Goal: Task Accomplishment & Management: Manage account settings

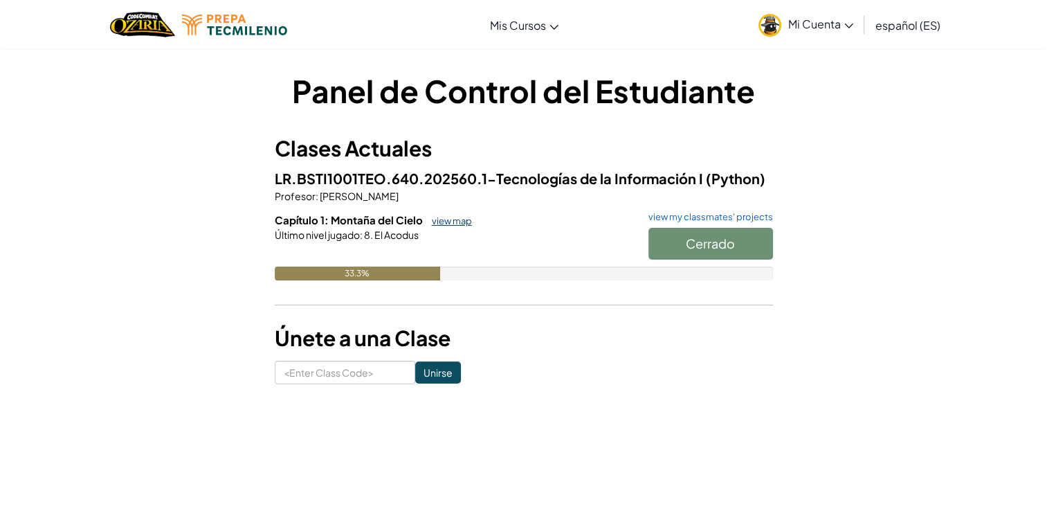
click at [459, 223] on link "view map" at bounding box center [448, 220] width 47 height 11
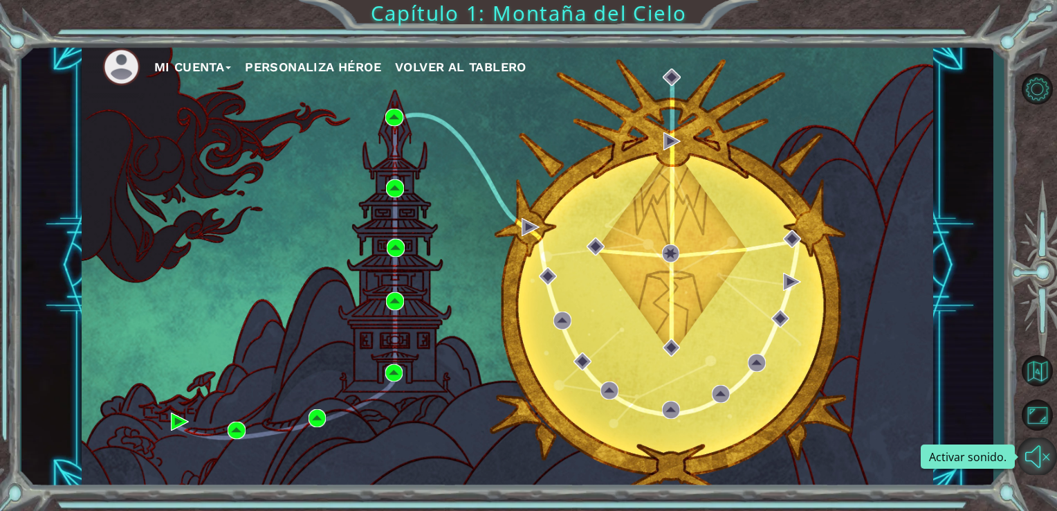
click at [1044, 446] on button "Activar sonido." at bounding box center [1037, 455] width 40 height 37
click at [1037, 448] on button "Silencio" at bounding box center [1037, 455] width 40 height 37
click at [1038, 447] on button "Activar sonido." at bounding box center [1037, 455] width 40 height 37
click at [175, 69] on button "Mi Cuenta" at bounding box center [193, 67] width 78 height 21
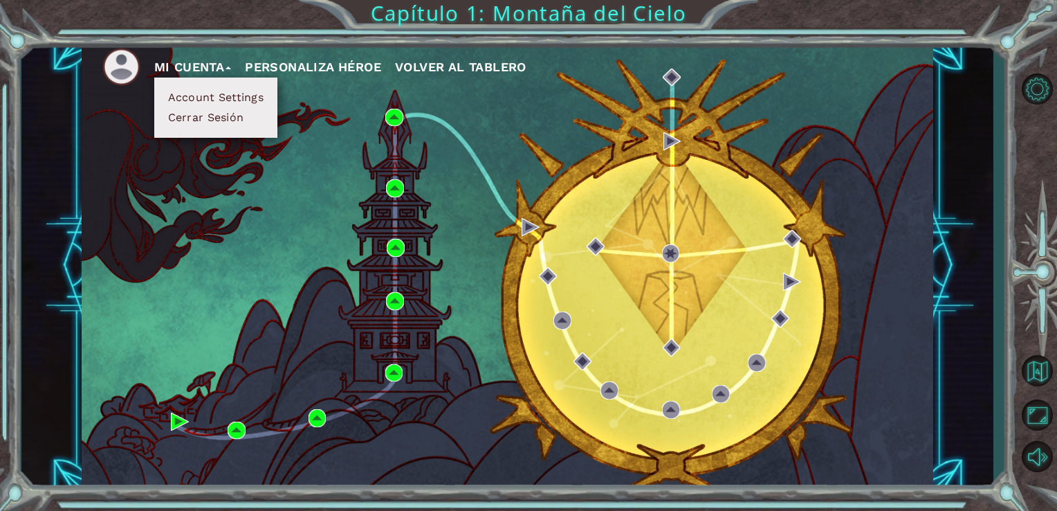
click at [138, 57] on img at bounding box center [121, 67] width 38 height 38
click at [125, 73] on img at bounding box center [121, 67] width 38 height 38
click at [354, 67] on button "Personaliza Héroe" at bounding box center [313, 67] width 136 height 21
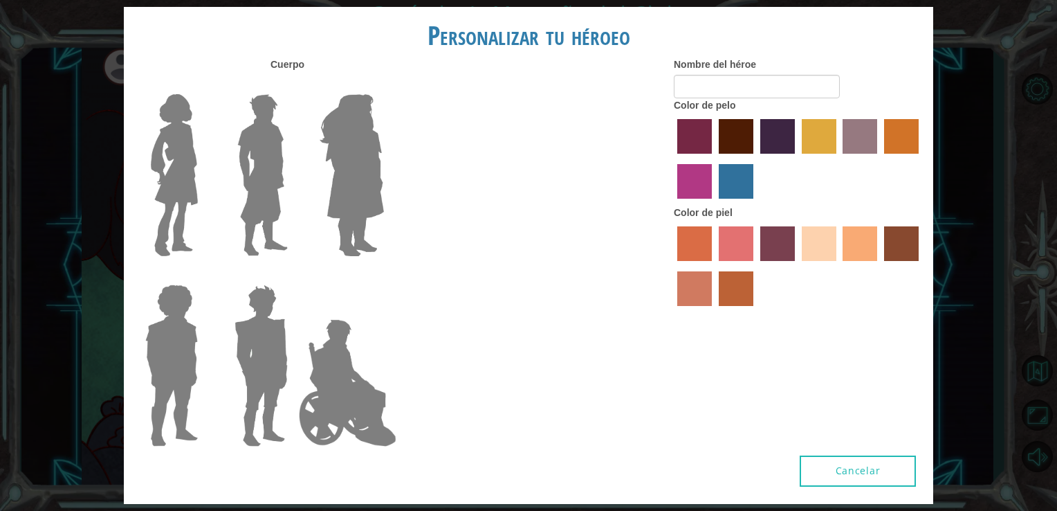
type input "super jxsus"
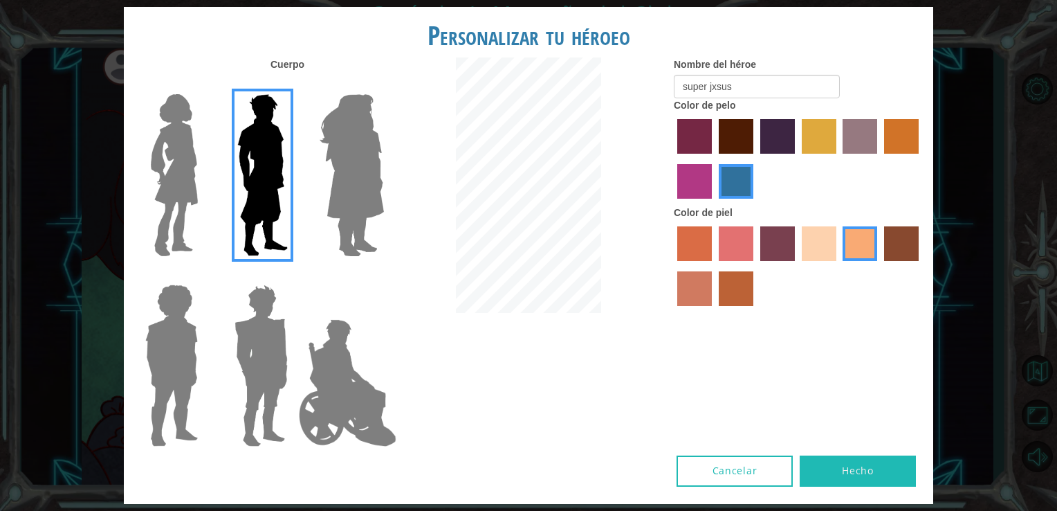
click at [349, 145] on img at bounding box center [351, 175] width 75 height 173
click at [383, 85] on input "Hero Amethyst" at bounding box center [383, 85] width 0 height 0
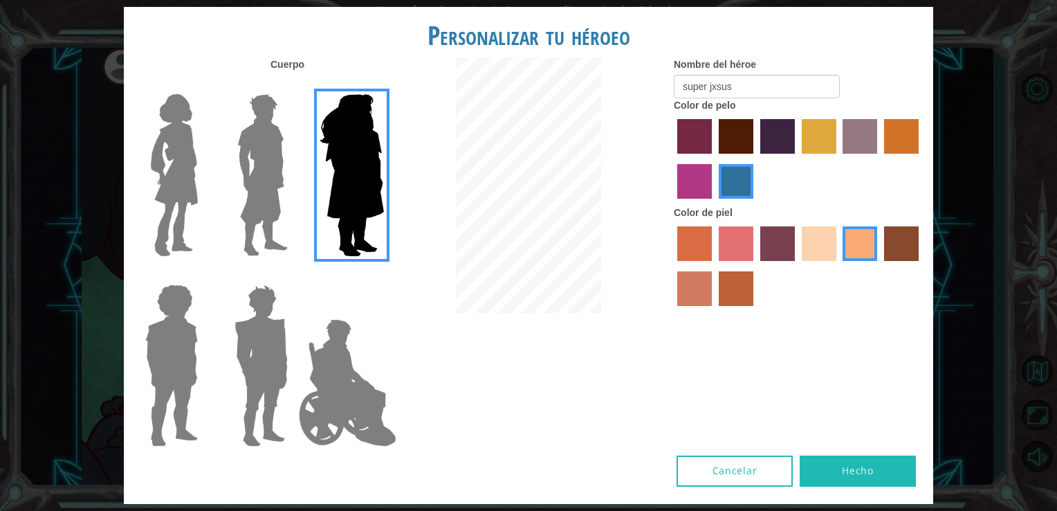
click at [333, 374] on img at bounding box center [347, 382] width 109 height 138
click at [383, 275] on input "Hero Jamie" at bounding box center [383, 275] width 0 height 0
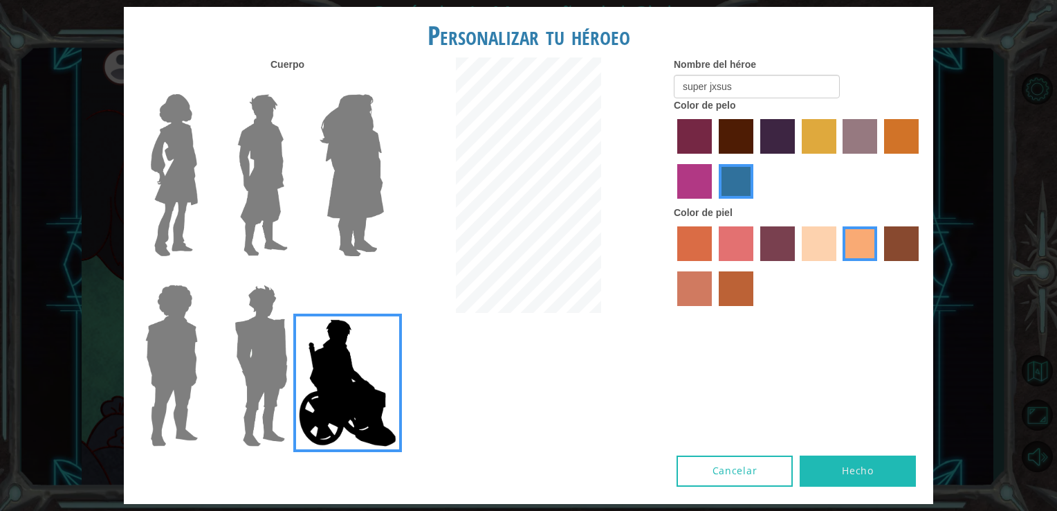
click at [280, 316] on img at bounding box center [261, 365] width 64 height 173
click at [293, 275] on input "Hero Garnet" at bounding box center [293, 275] width 0 height 0
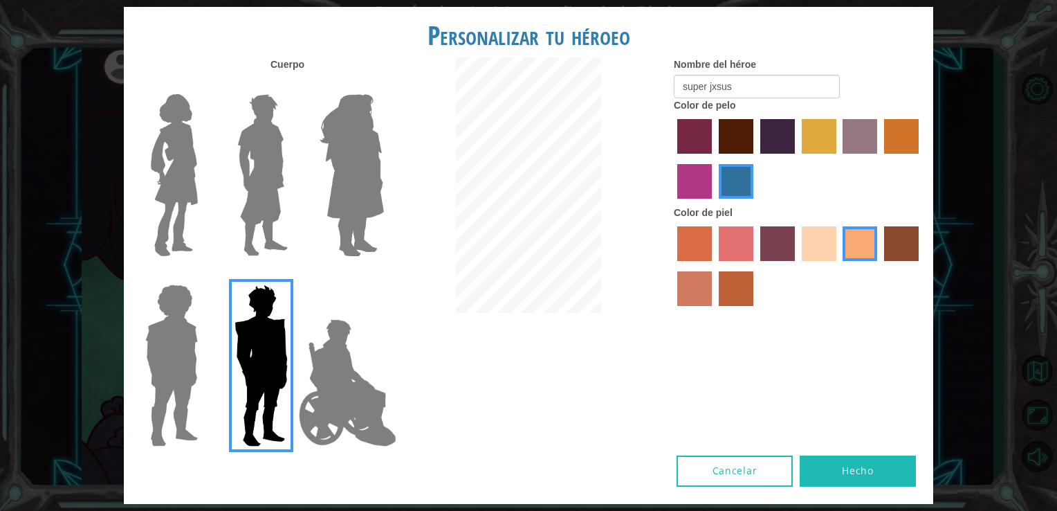
click at [188, 343] on img at bounding box center [172, 365] width 64 height 173
click at [203, 275] on input "Hero Steven" at bounding box center [203, 275] width 0 height 0
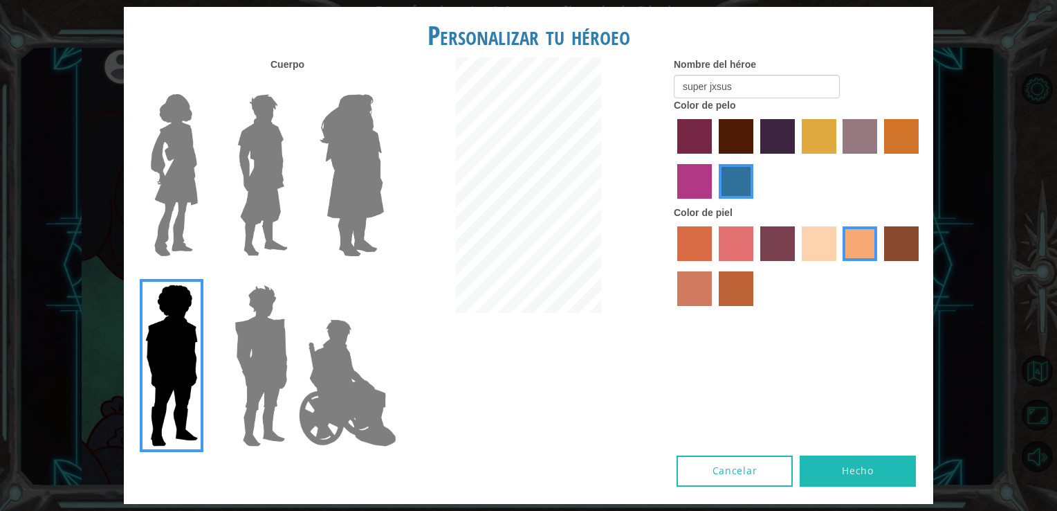
click at [289, 174] on img at bounding box center [263, 175] width 62 height 173
click at [293, 85] on input "Hero Lars" at bounding box center [293, 85] width 0 height 0
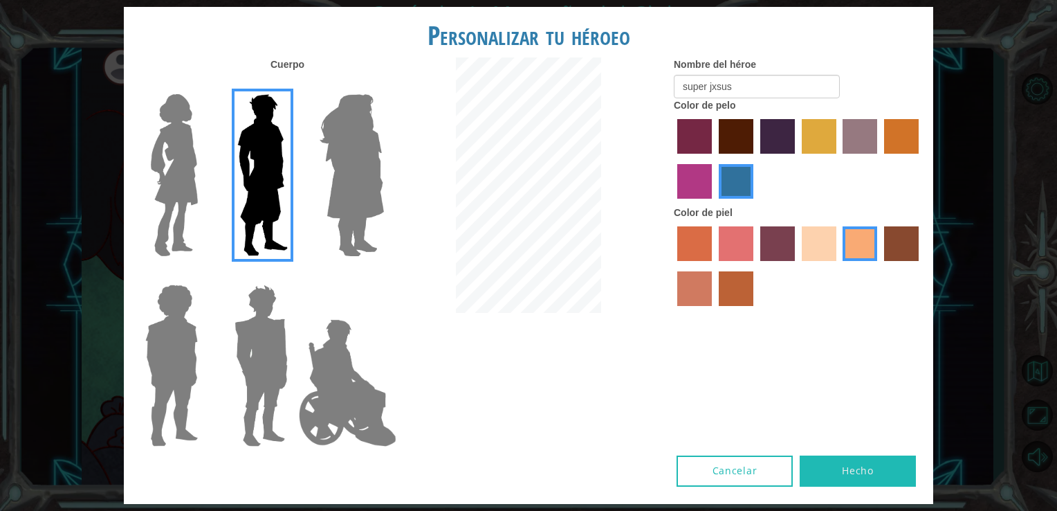
click at [192, 179] on img at bounding box center [174, 175] width 58 height 173
click at [203, 85] on input "Hero Connie" at bounding box center [203, 85] width 0 height 0
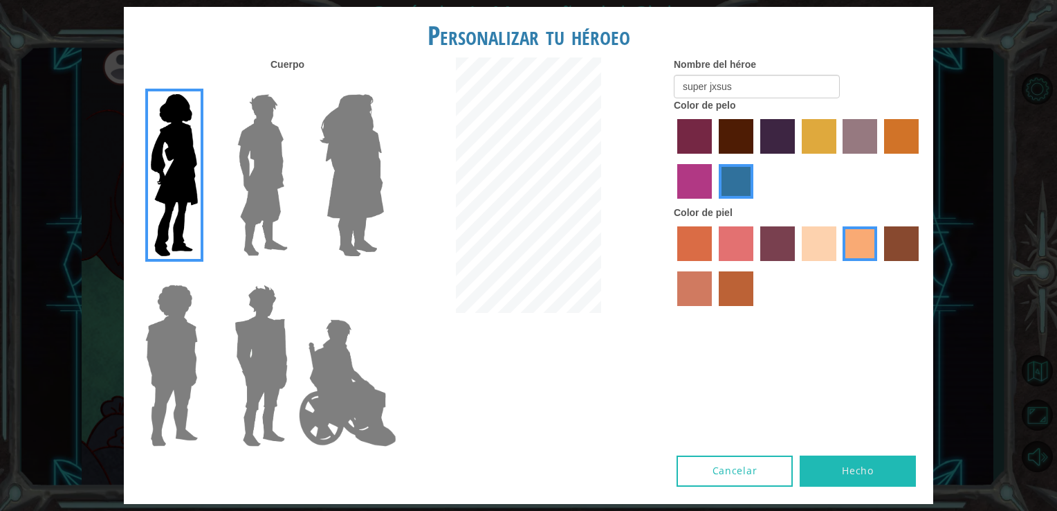
click at [229, 194] on label at bounding box center [258, 175] width 69 height 173
click at [293, 85] on input "Hero Lars" at bounding box center [293, 85] width 0 height 0
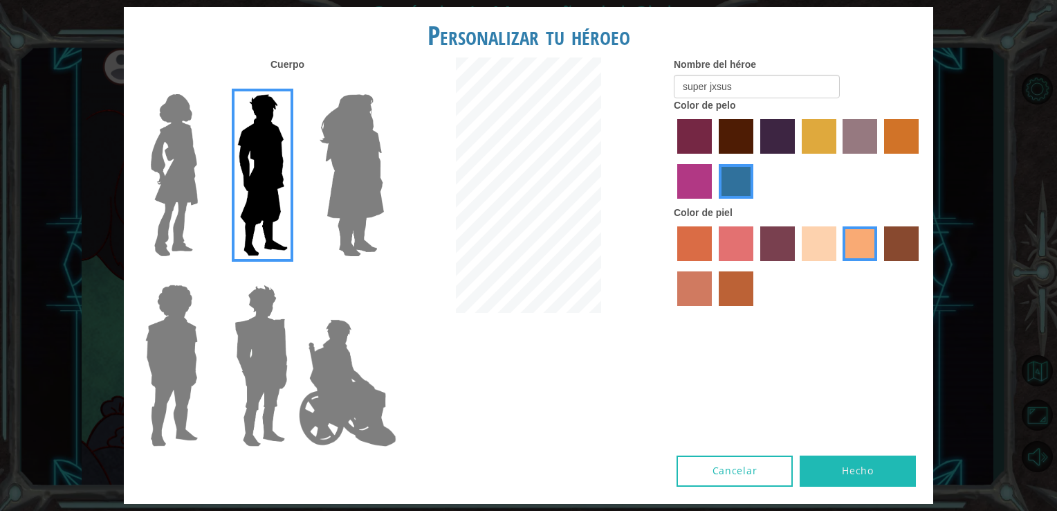
click at [325, 392] on img at bounding box center [347, 382] width 109 height 138
click at [383, 275] on input "Hero Jamie" at bounding box center [383, 275] width 0 height 0
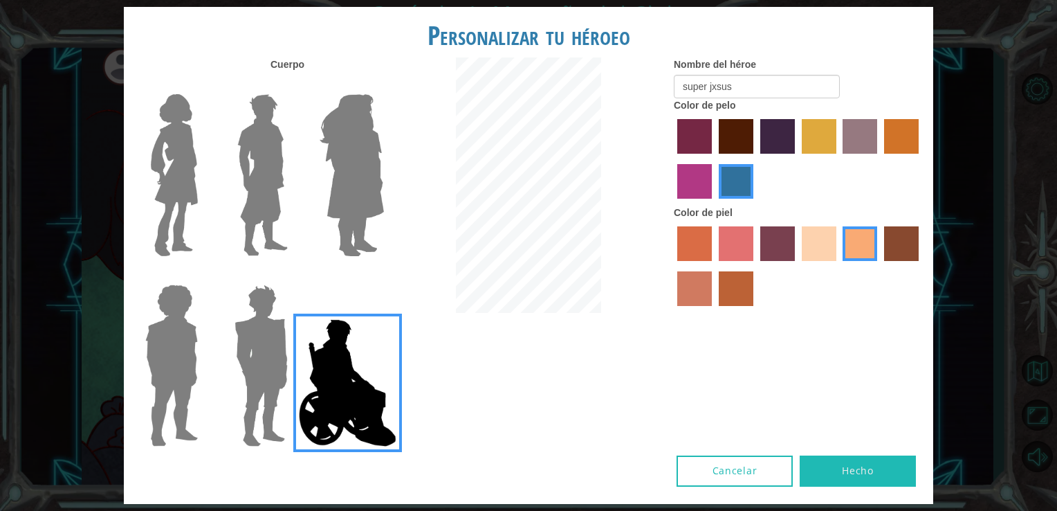
click at [201, 151] on img at bounding box center [174, 175] width 58 height 173
click at [203, 85] on input "Hero Connie" at bounding box center [203, 85] width 0 height 0
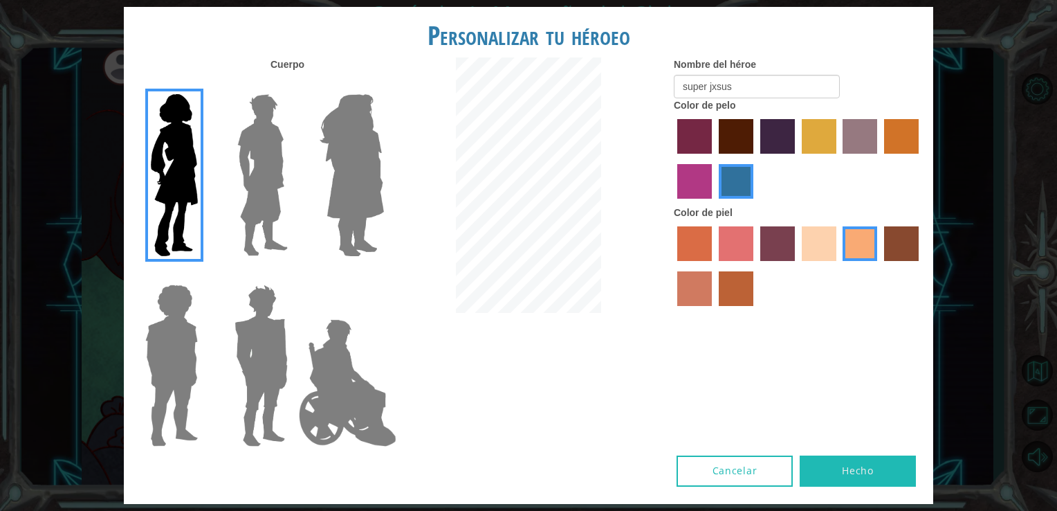
drag, startPoint x: 299, startPoint y: 161, endPoint x: 290, endPoint y: 163, distance: 9.4
click at [293, 163] on div at bounding box center [259, 170] width 90 height 190
click at [257, 172] on img at bounding box center [263, 175] width 62 height 173
click at [293, 85] on input "Hero Lars" at bounding box center [293, 85] width 0 height 0
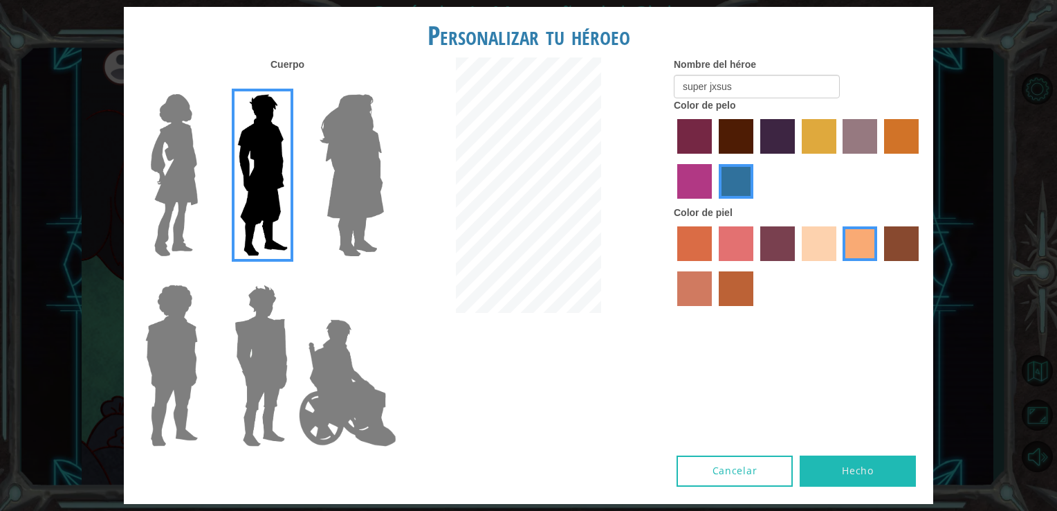
click at [869, 477] on button "Hecho" at bounding box center [858, 470] width 116 height 31
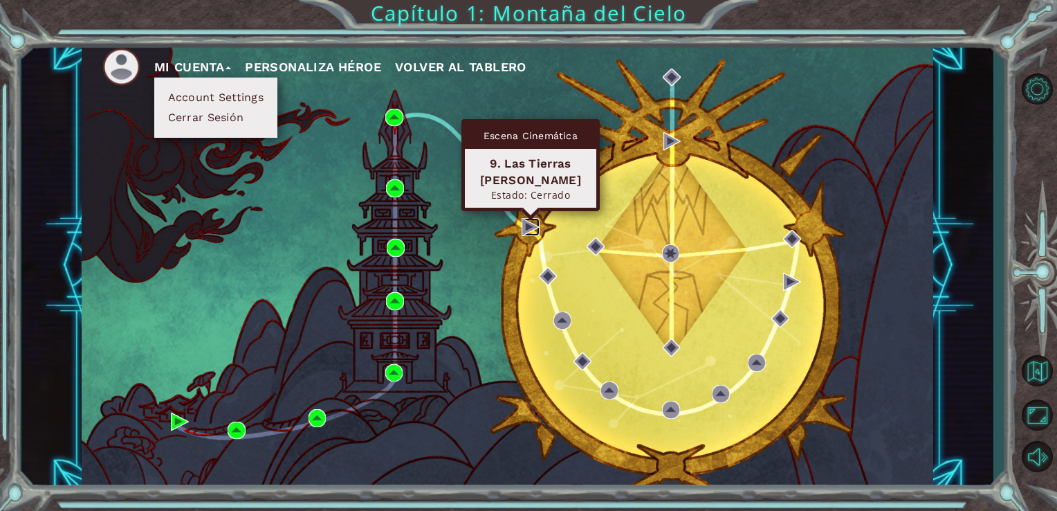
click at [529, 227] on img at bounding box center [531, 227] width 18 height 18
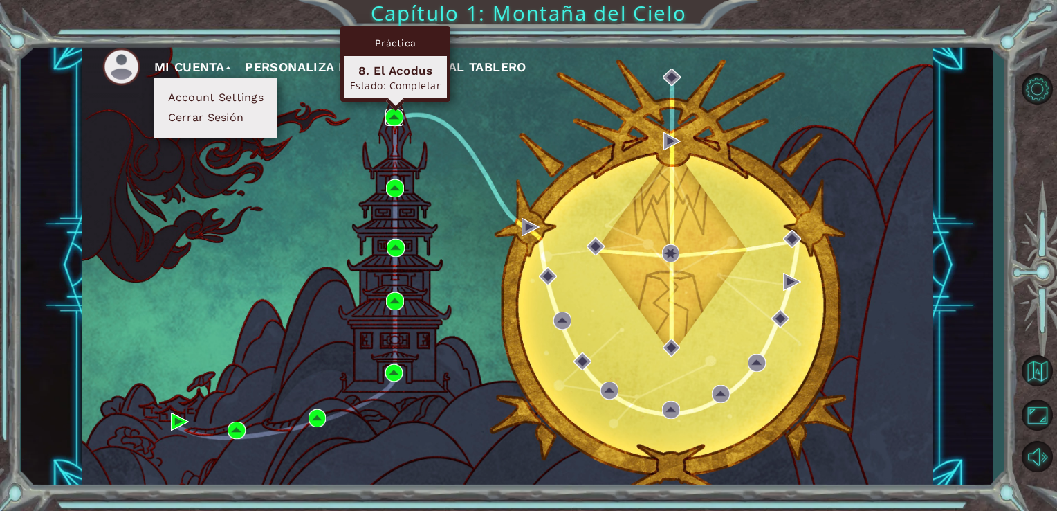
click at [394, 113] on img at bounding box center [394, 118] width 18 height 18
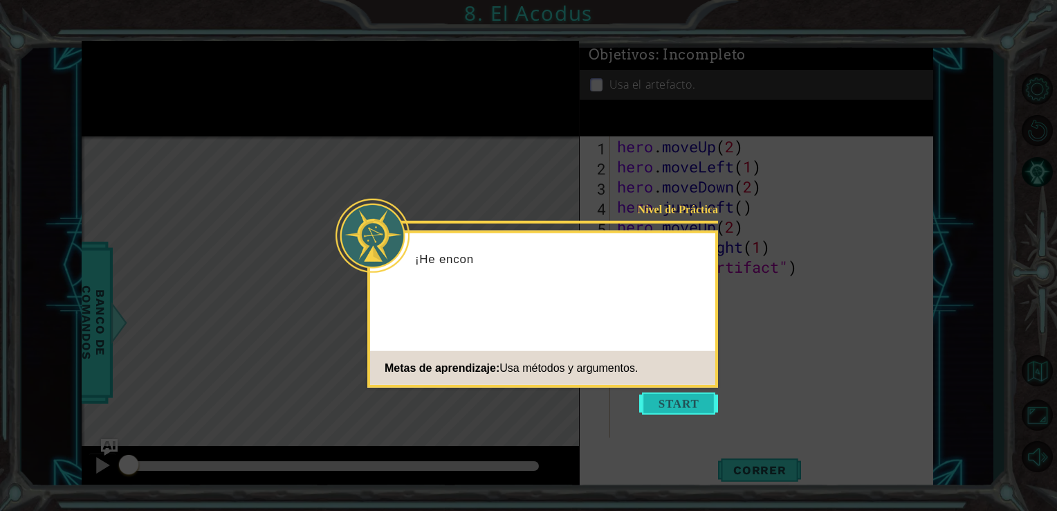
click at [676, 400] on button "Start" at bounding box center [678, 403] width 79 height 22
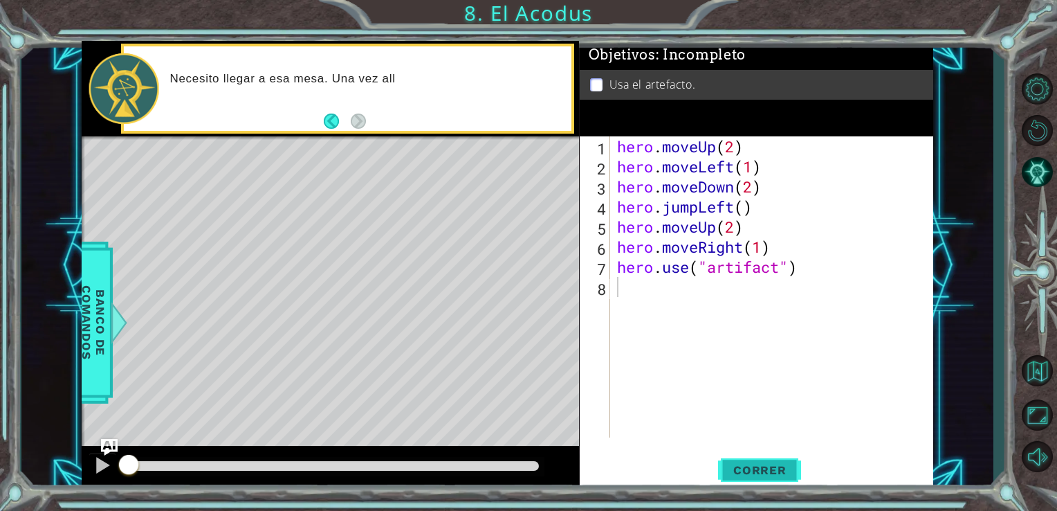
click at [761, 464] on span "Correr" at bounding box center [760, 470] width 81 height 14
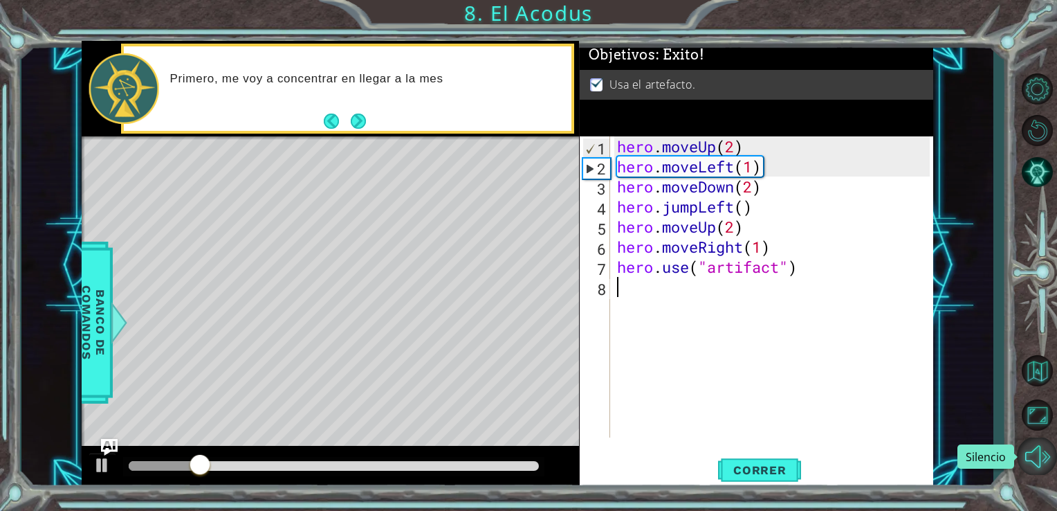
click at [1035, 464] on button "Silencio" at bounding box center [1037, 455] width 40 height 37
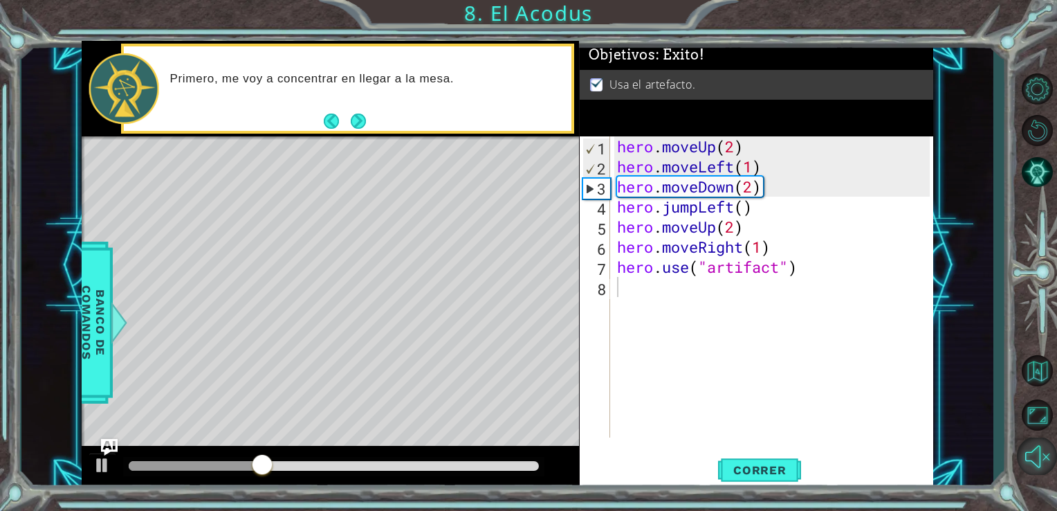
click at [1027, 468] on button "Activar sonido." at bounding box center [1037, 455] width 40 height 37
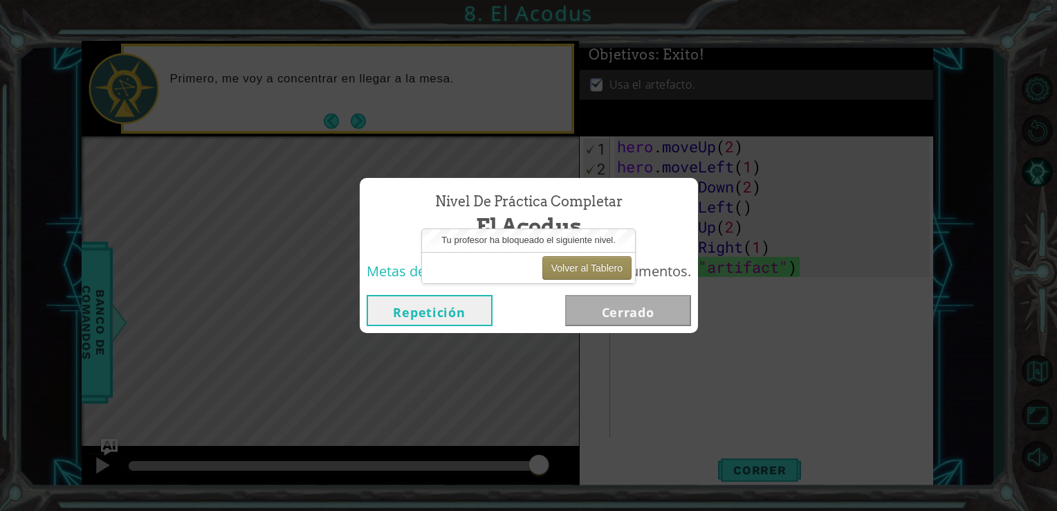
click at [462, 309] on button "Repetición" at bounding box center [430, 310] width 126 height 31
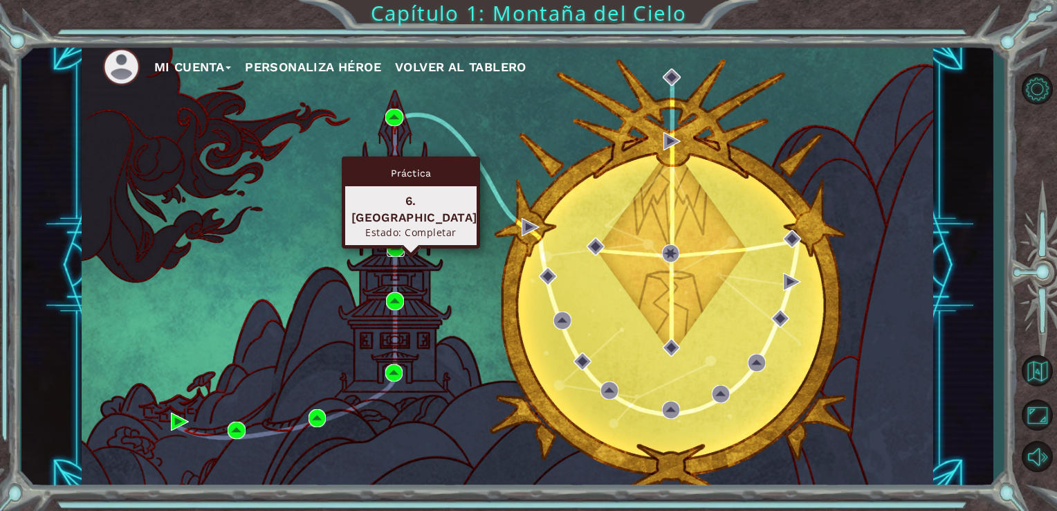
click at [391, 251] on img at bounding box center [396, 248] width 18 height 18
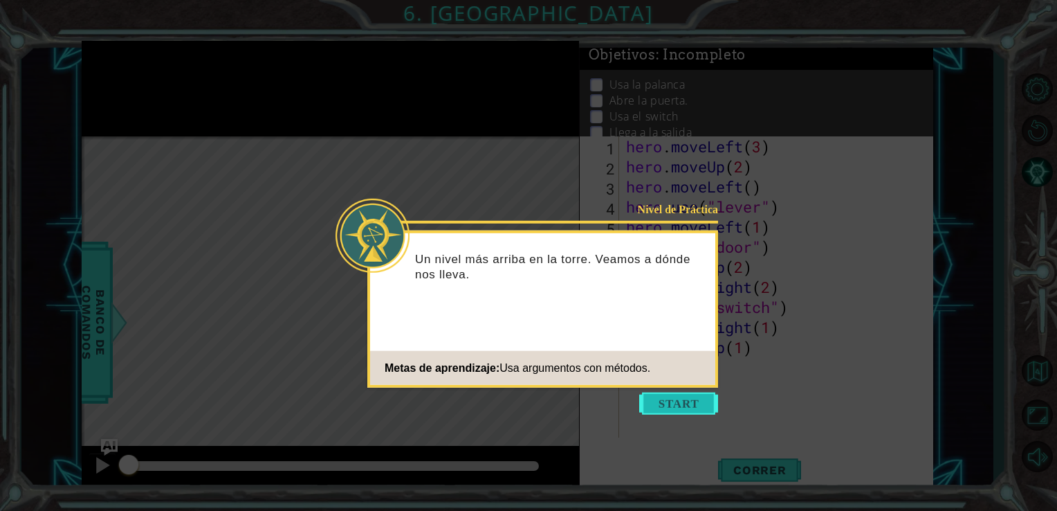
click at [686, 403] on button "Start" at bounding box center [678, 403] width 79 height 22
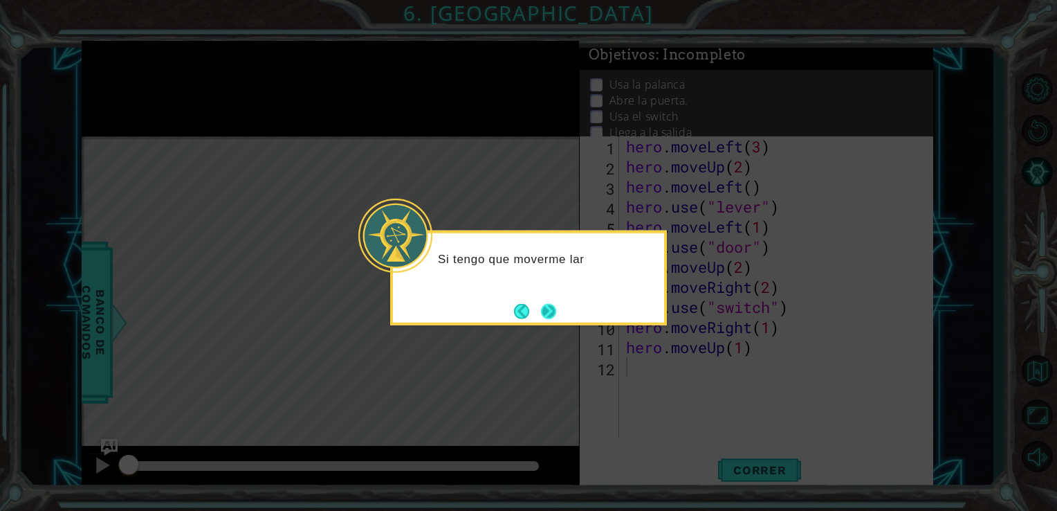
click at [545, 307] on button "Next" at bounding box center [548, 310] width 15 height 15
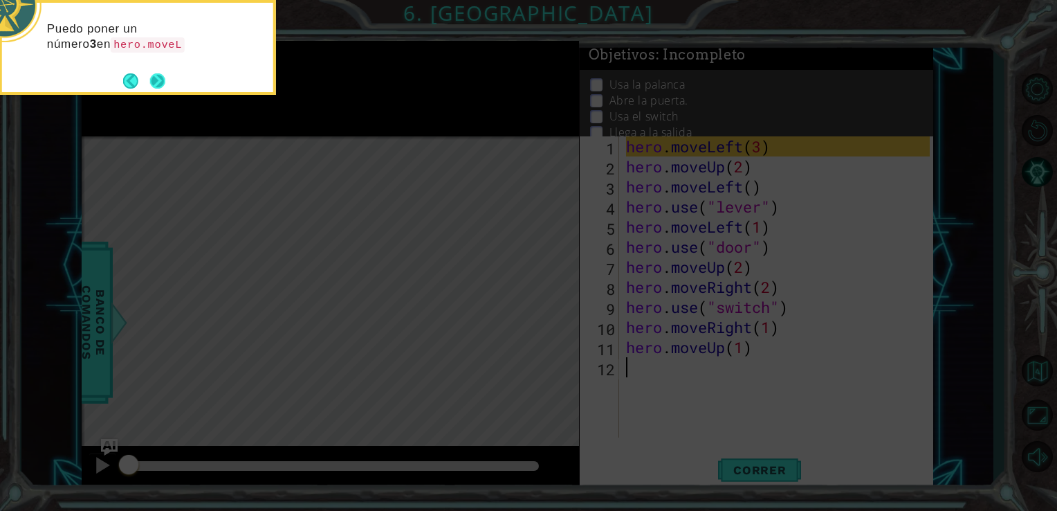
click at [153, 84] on button "Next" at bounding box center [157, 80] width 15 height 15
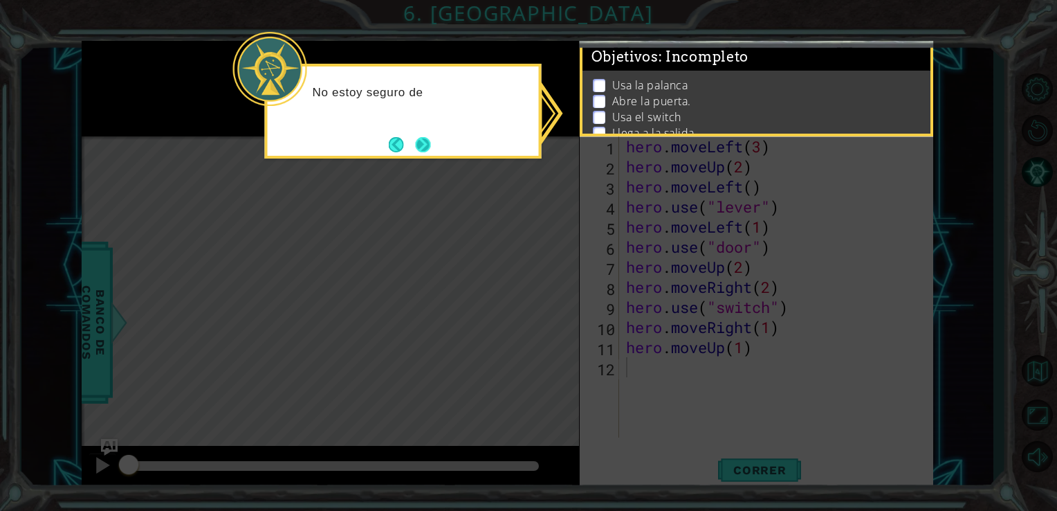
click at [424, 149] on button "Next" at bounding box center [422, 144] width 15 height 15
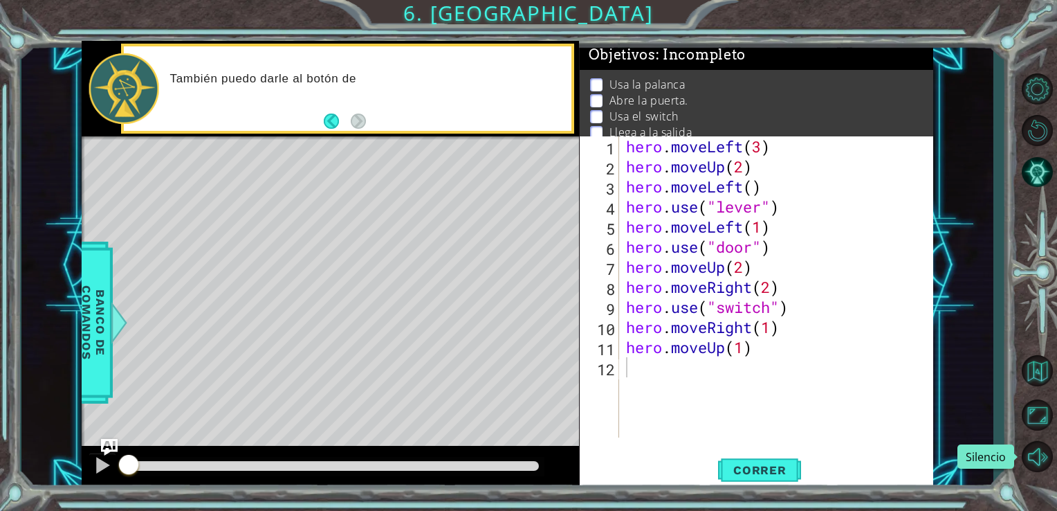
drag, startPoint x: 1049, startPoint y: 451, endPoint x: 852, endPoint y: 482, distance: 199.6
click at [1040, 454] on button "Silencio" at bounding box center [1037, 455] width 40 height 37
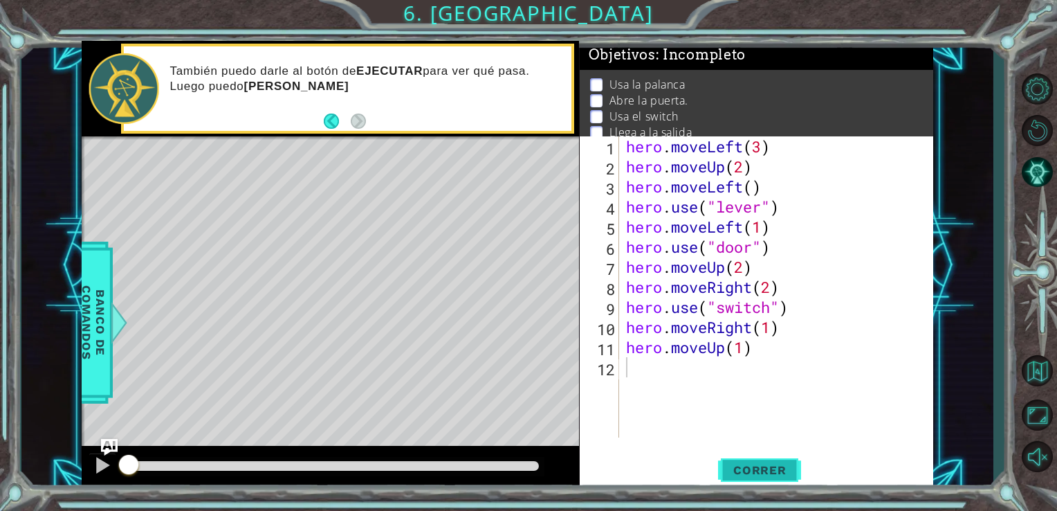
click at [776, 462] on button "Correr" at bounding box center [759, 469] width 83 height 35
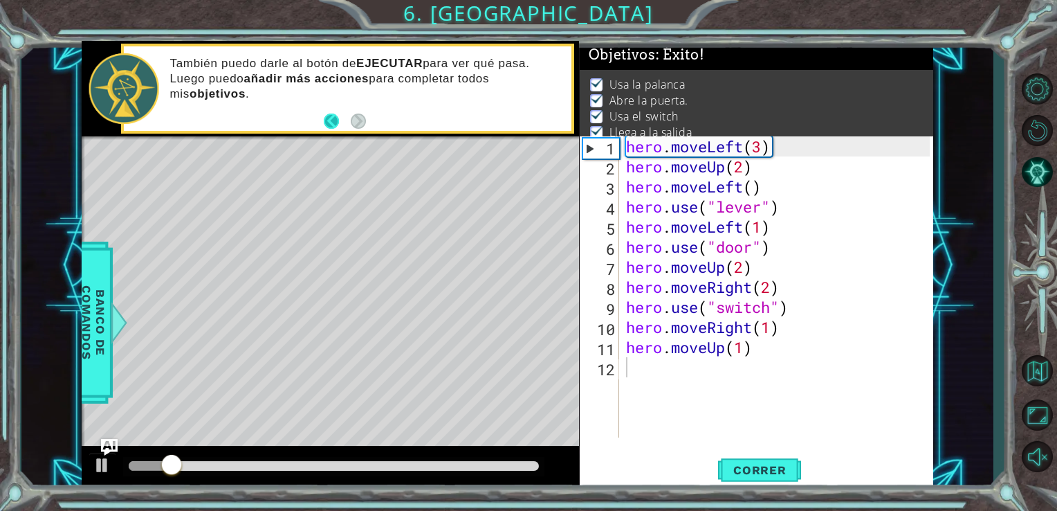
click at [325, 117] on button "Back" at bounding box center [337, 120] width 27 height 15
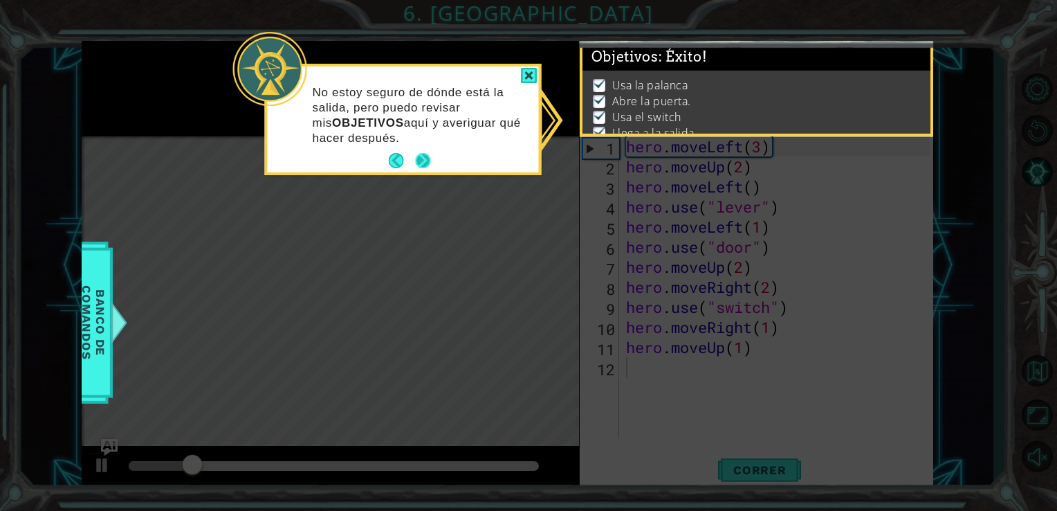
click at [431, 168] on button "Next" at bounding box center [423, 160] width 15 height 15
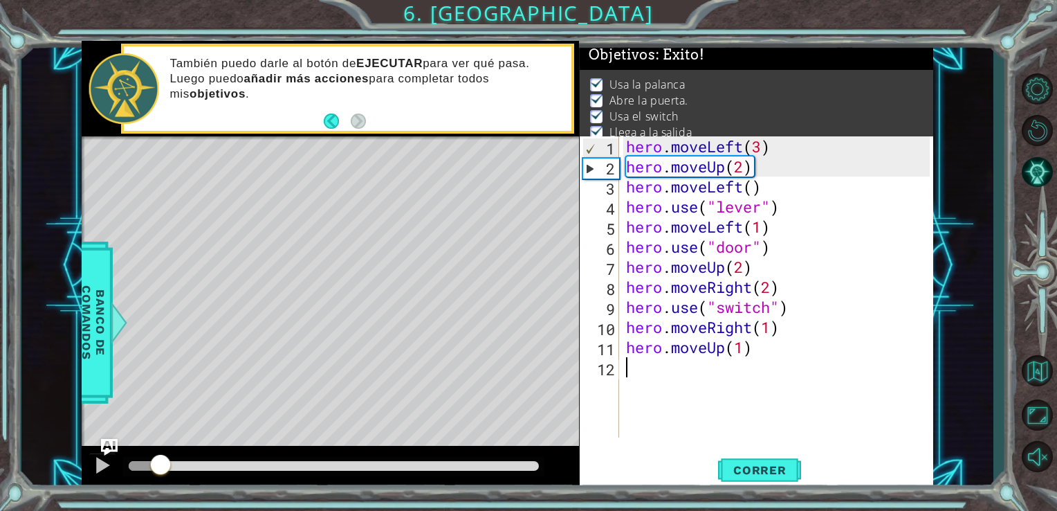
drag, startPoint x: 263, startPoint y: 467, endPoint x: 87, endPoint y: 471, distance: 175.8
click at [87, 471] on div at bounding box center [331, 468] width 498 height 44
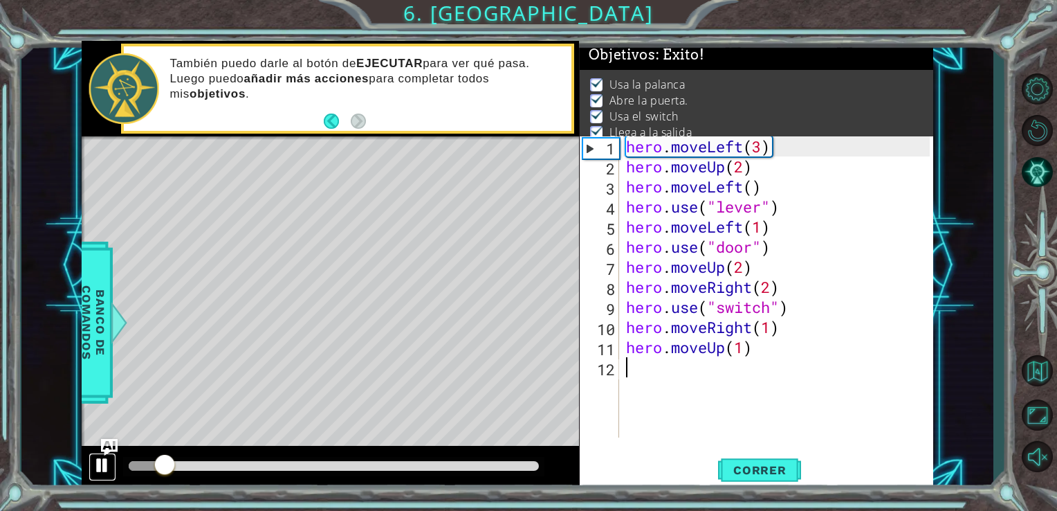
click at [106, 457] on div at bounding box center [102, 465] width 18 height 18
click at [91, 464] on button at bounding box center [103, 467] width 28 height 28
